Goal: Task Accomplishment & Management: Use online tool/utility

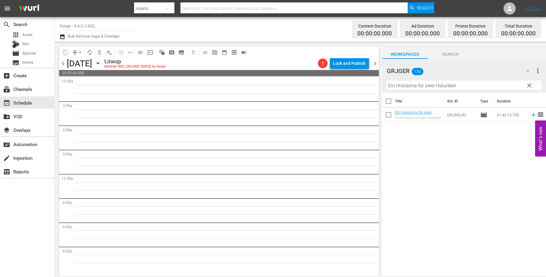
click at [529, 83] on span "clear" at bounding box center [529, 85] width 7 height 7
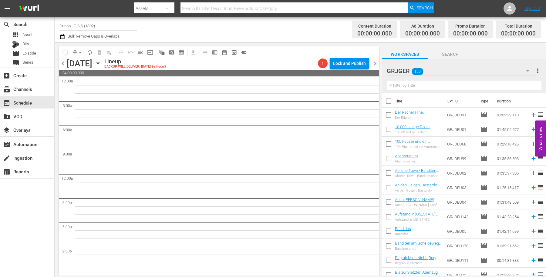
click at [65, 63] on span "chevron_left" at bounding box center [63, 64] width 8 height 8
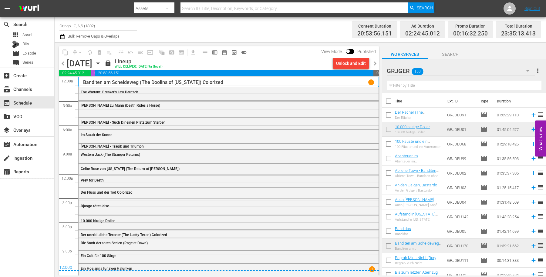
click at [373, 64] on span "chevron_right" at bounding box center [375, 64] width 8 height 8
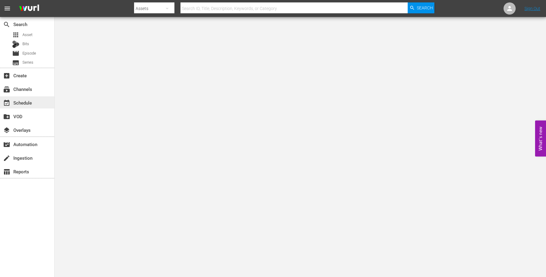
click at [35, 105] on div "event_available Schedule" at bounding box center [27, 102] width 54 height 12
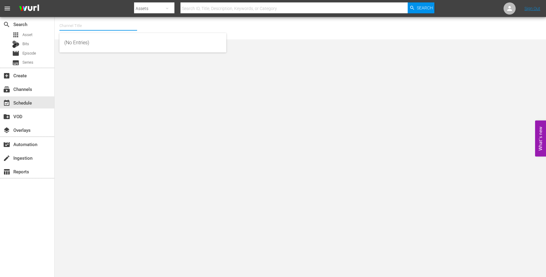
click at [85, 26] on input "text" at bounding box center [98, 26] width 78 height 15
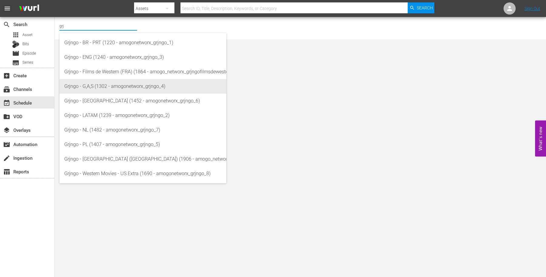
click at [108, 81] on div "Grjngo - G,A,S (1302 - amogonetworx_grjngo_4)" at bounding box center [142, 86] width 157 height 15
type input "Grjngo - G,A,S (1302 - amogonetworx_grjngo_4)"
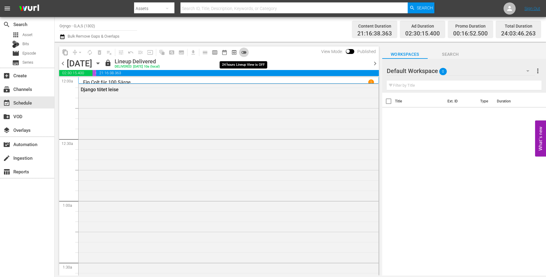
click at [243, 51] on span "toggle_off" at bounding box center [244, 52] width 6 height 6
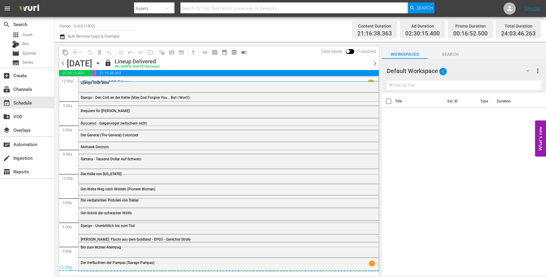
click at [99, 63] on icon "button" at bounding box center [97, 64] width 3 height 2
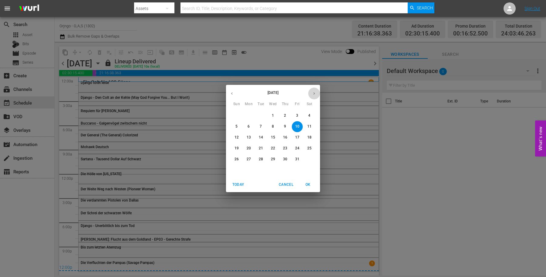
click at [314, 92] on icon "button" at bounding box center [314, 93] width 5 height 5
click at [297, 128] on p "7" at bounding box center [297, 126] width 2 height 5
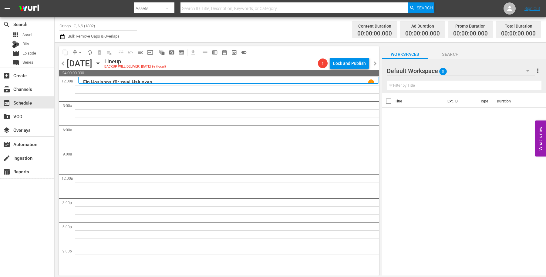
click at [527, 72] on icon "button" at bounding box center [527, 70] width 7 height 7
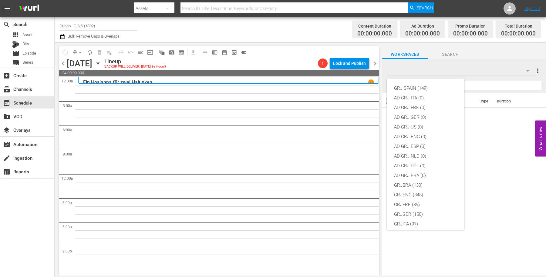
scroll to position [52, 0]
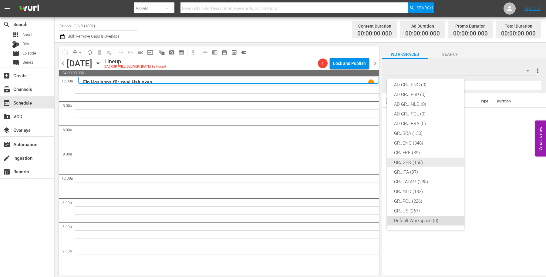
click at [420, 158] on div "GRJGER (150)" at bounding box center [425, 163] width 63 height 10
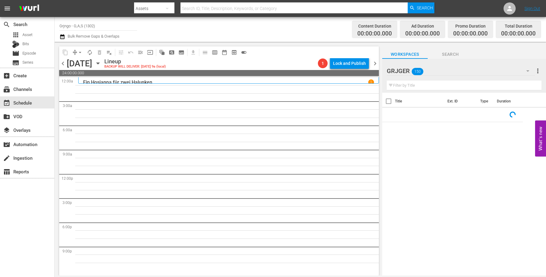
click at [405, 88] on input "text" at bounding box center [464, 86] width 155 height 10
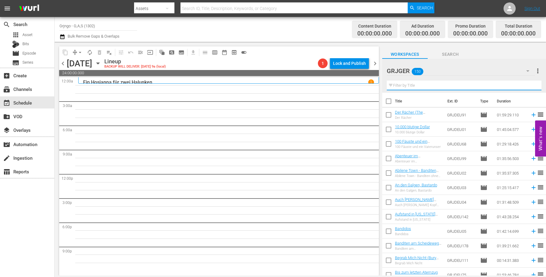
paste input "Das Rennen gegen die Sonne"
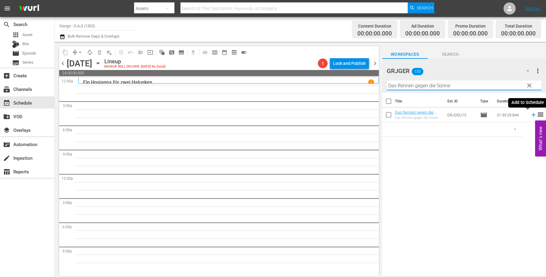
type input "Das Rennen gegen die Sonne"
click at [530, 113] on icon at bounding box center [533, 115] width 7 height 7
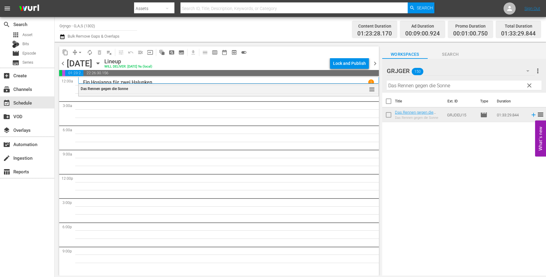
drag, startPoint x: 531, startPoint y: 87, endPoint x: 396, endPoint y: 81, distance: 135.1
click at [531, 87] on span "clear" at bounding box center [529, 85] width 7 height 7
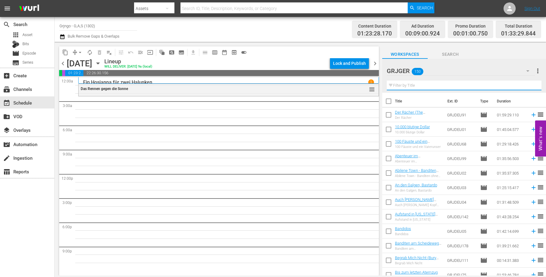
paste input "Jack London: Flucht aus dem Goldland - EP06"
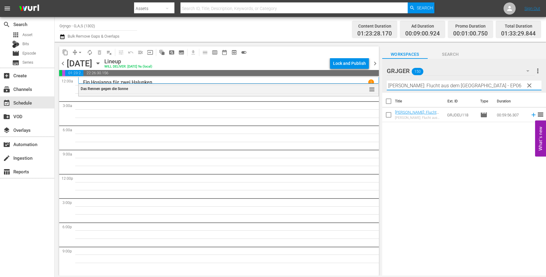
type input "Jack London: Flucht aus dem Goldland - EP06"
click at [531, 115] on tr "Jack London: Flucht aus dem Goldland - EP06 - Die Macht des Geldes Jack London:…" at bounding box center [464, 115] width 164 height 15
